Goal: Task Accomplishment & Management: Manage account settings

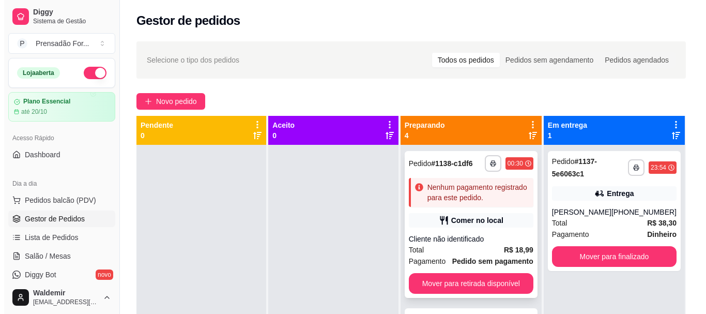
scroll to position [103, 0]
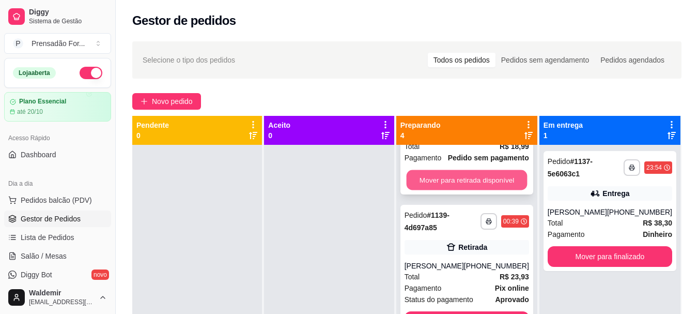
click at [470, 174] on button "Mover para retirada disponível" at bounding box center [466, 180] width 121 height 20
click at [469, 180] on button "Mover para retirada disponível" at bounding box center [466, 180] width 121 height 20
click at [469, 180] on button "Mover para retirada disponível" at bounding box center [467, 179] width 125 height 21
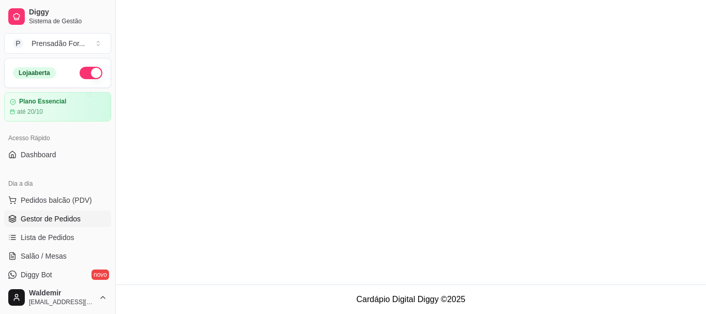
click at [468, 182] on main at bounding box center [411, 142] width 590 height 284
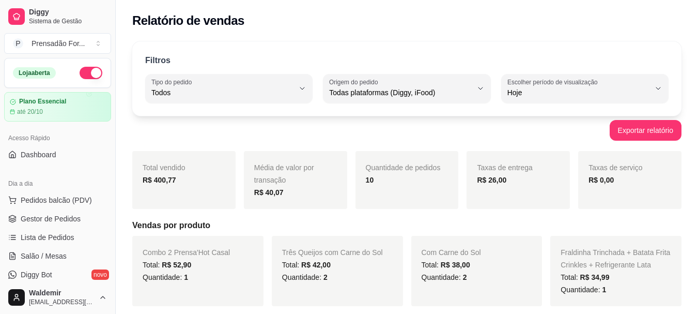
select select "ALL"
select select "0"
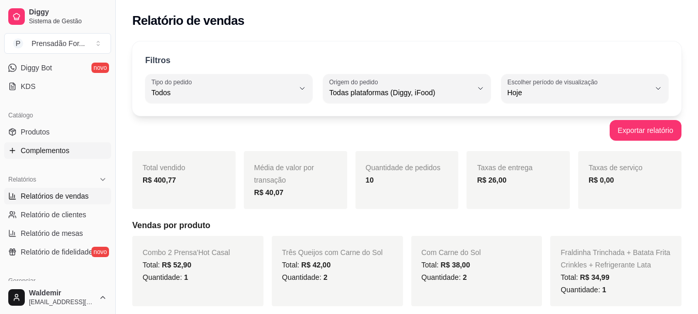
scroll to position [155, 0]
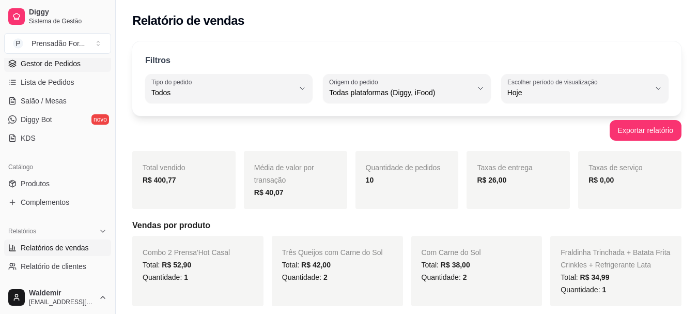
click at [66, 70] on link "Gestor de Pedidos" at bounding box center [57, 63] width 107 height 17
click at [71, 63] on span "Gestor de Pedidos" at bounding box center [51, 63] width 60 height 10
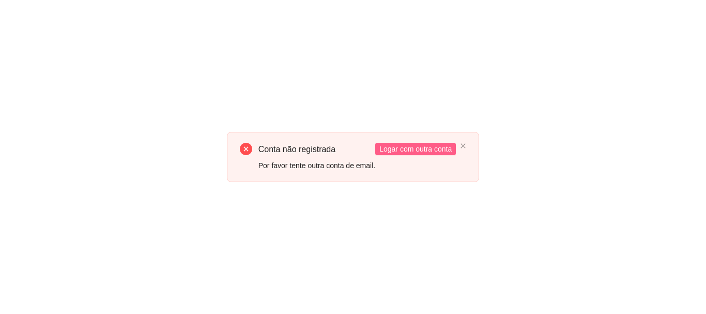
click at [411, 143] on button "Logar com outra conta" at bounding box center [415, 149] width 81 height 12
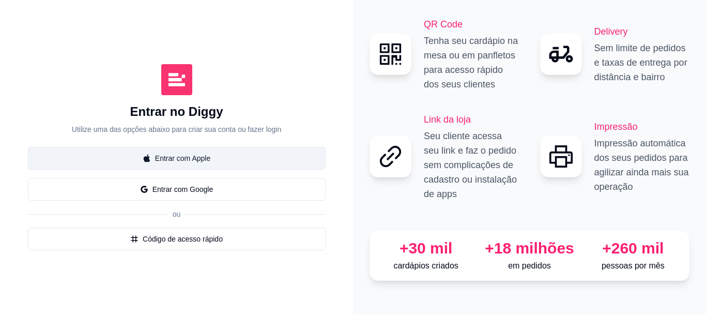
click at [227, 159] on button "Entrar com Apple" at bounding box center [177, 158] width 298 height 23
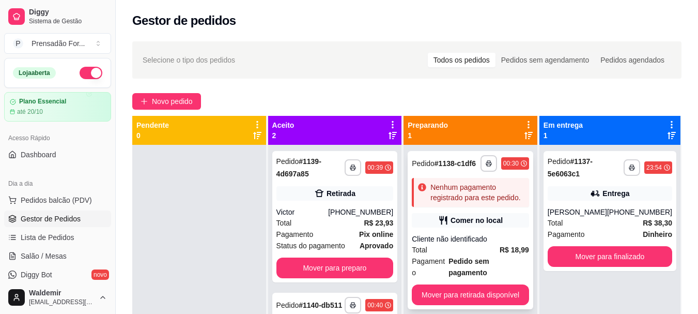
scroll to position [29, 0]
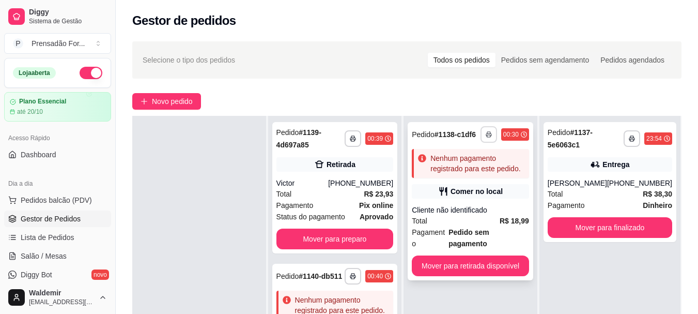
click at [494, 136] on button "button" at bounding box center [489, 134] width 17 height 17
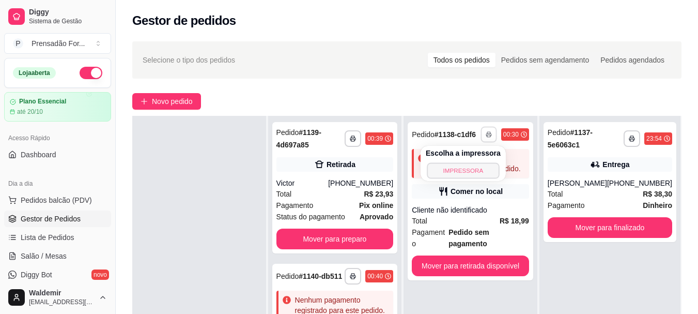
click at [470, 172] on button "IMPRESSORA" at bounding box center [463, 170] width 72 height 16
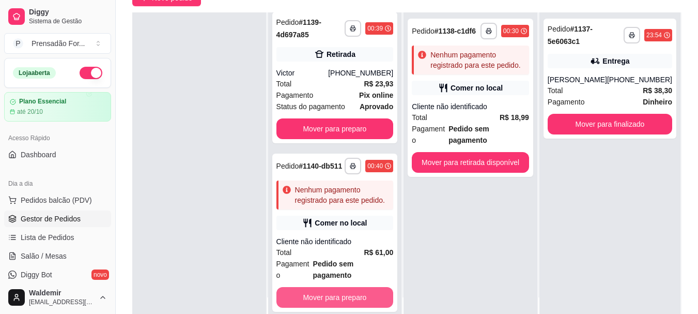
scroll to position [155, 0]
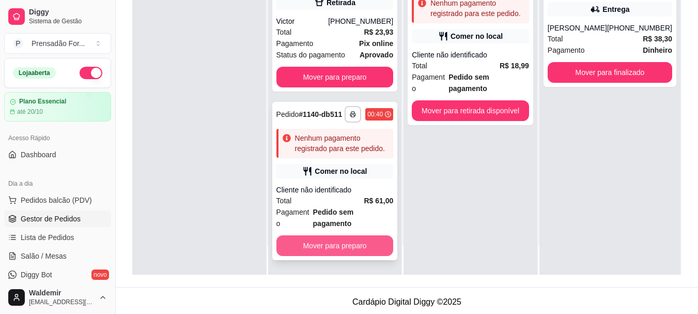
click at [361, 244] on button "Mover para preparo" at bounding box center [334, 245] width 117 height 21
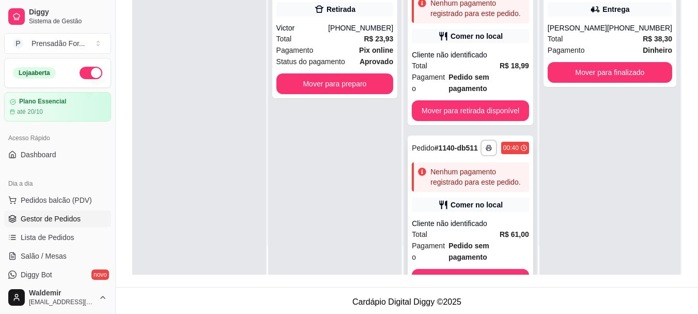
scroll to position [0, 0]
click at [486, 145] on icon "button" at bounding box center [489, 148] width 6 height 6
click at [454, 176] on button "IMPRESSORA" at bounding box center [457, 172] width 72 height 16
click at [329, 27] on div "Victor" at bounding box center [302, 28] width 52 height 10
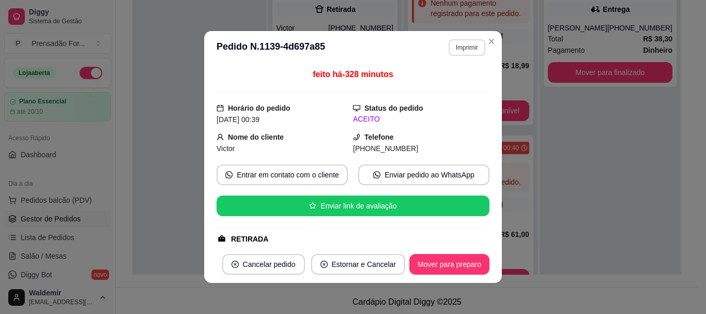
click at [458, 48] on button "Imprimir" at bounding box center [467, 47] width 37 height 17
click at [438, 81] on button "IMPRESSORA" at bounding box center [445, 84] width 75 height 17
click at [447, 264] on button "Mover para preparo" at bounding box center [449, 264] width 78 height 20
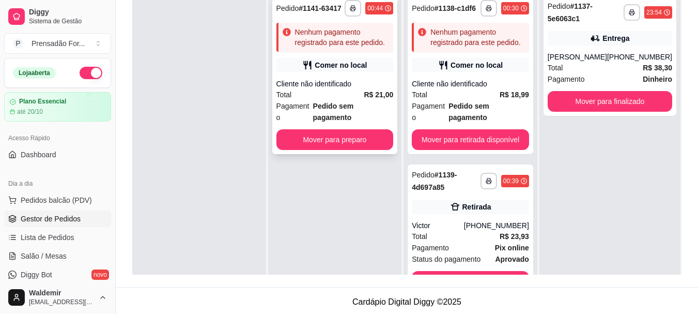
click at [344, 6] on div "**********" at bounding box center [334, 8] width 117 height 17
click at [357, 11] on button "button" at bounding box center [353, 8] width 16 height 16
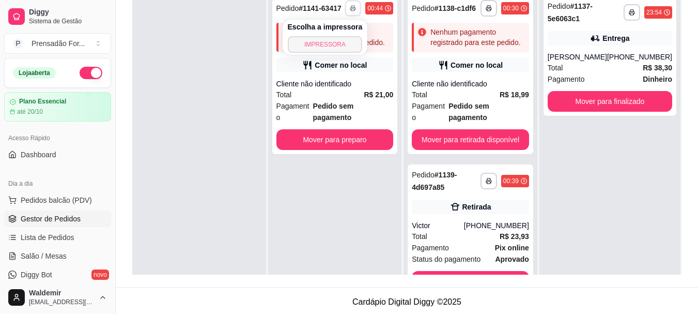
click at [342, 49] on button "IMPRESSORA" at bounding box center [325, 44] width 75 height 17
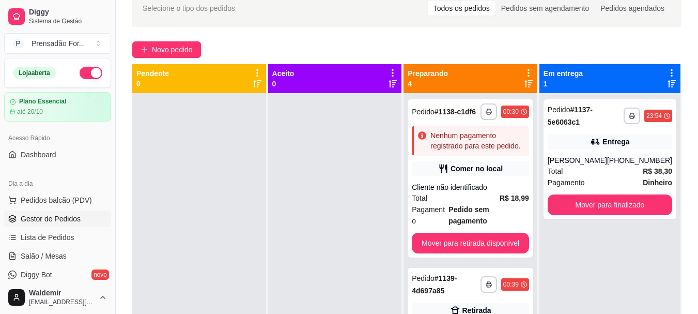
click at [487, 182] on div "Cliente não identificado" at bounding box center [470, 187] width 117 height 10
